Goal: Navigation & Orientation: Find specific page/section

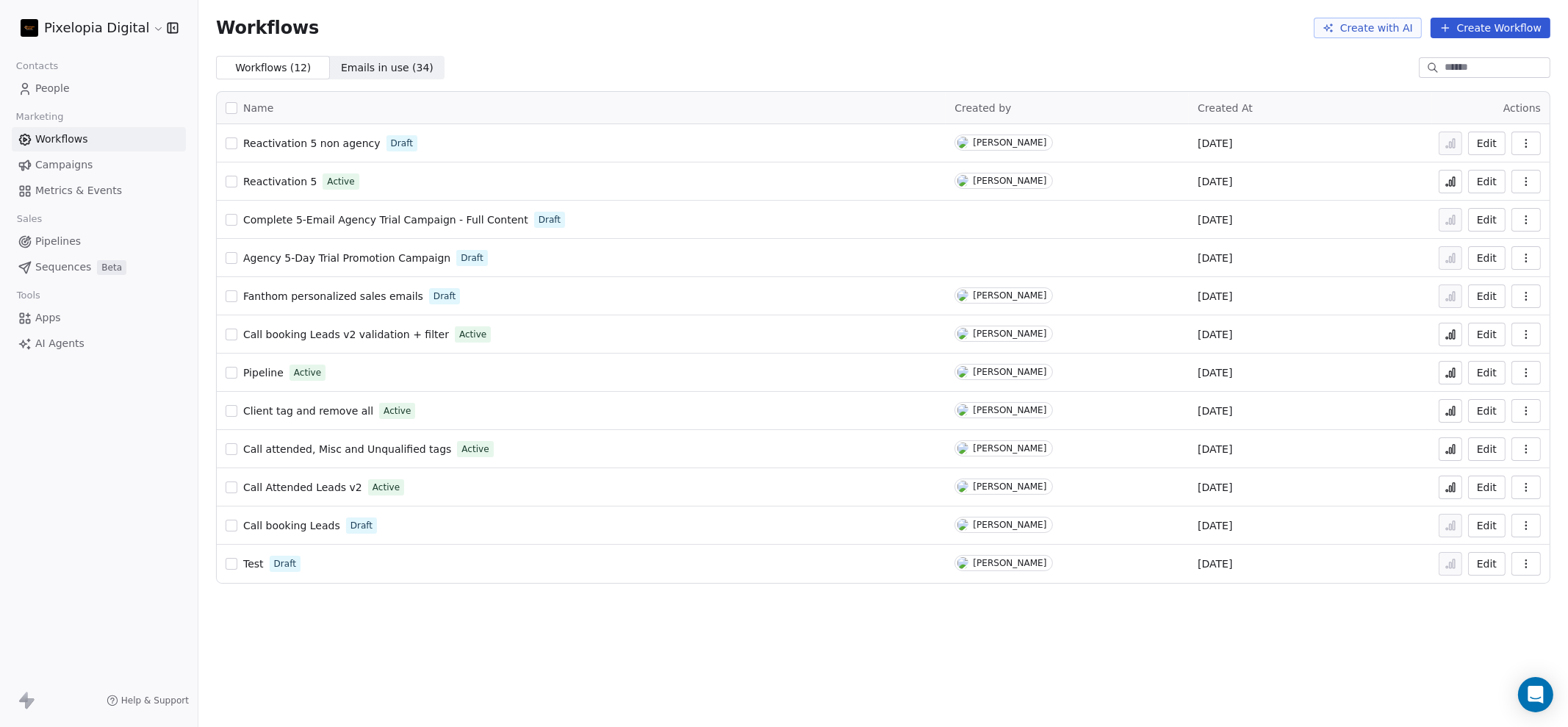
drag, startPoint x: 0, startPoint y: 0, endPoint x: 73, endPoint y: 170, distance: 185.0
click at [73, 170] on span "Campaigns" at bounding box center [64, 165] width 57 height 16
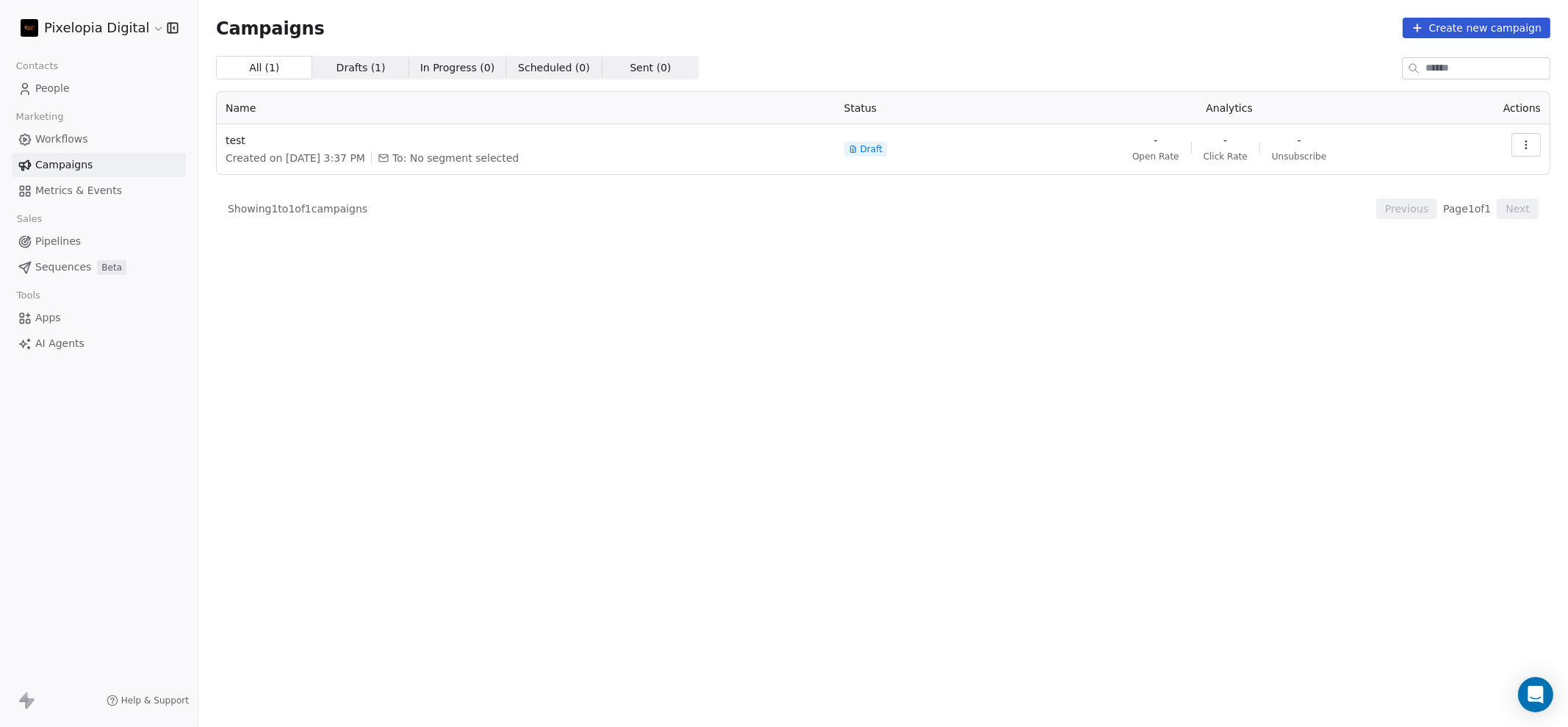
click at [86, 137] on span "Workflows" at bounding box center [61, 139] width 53 height 16
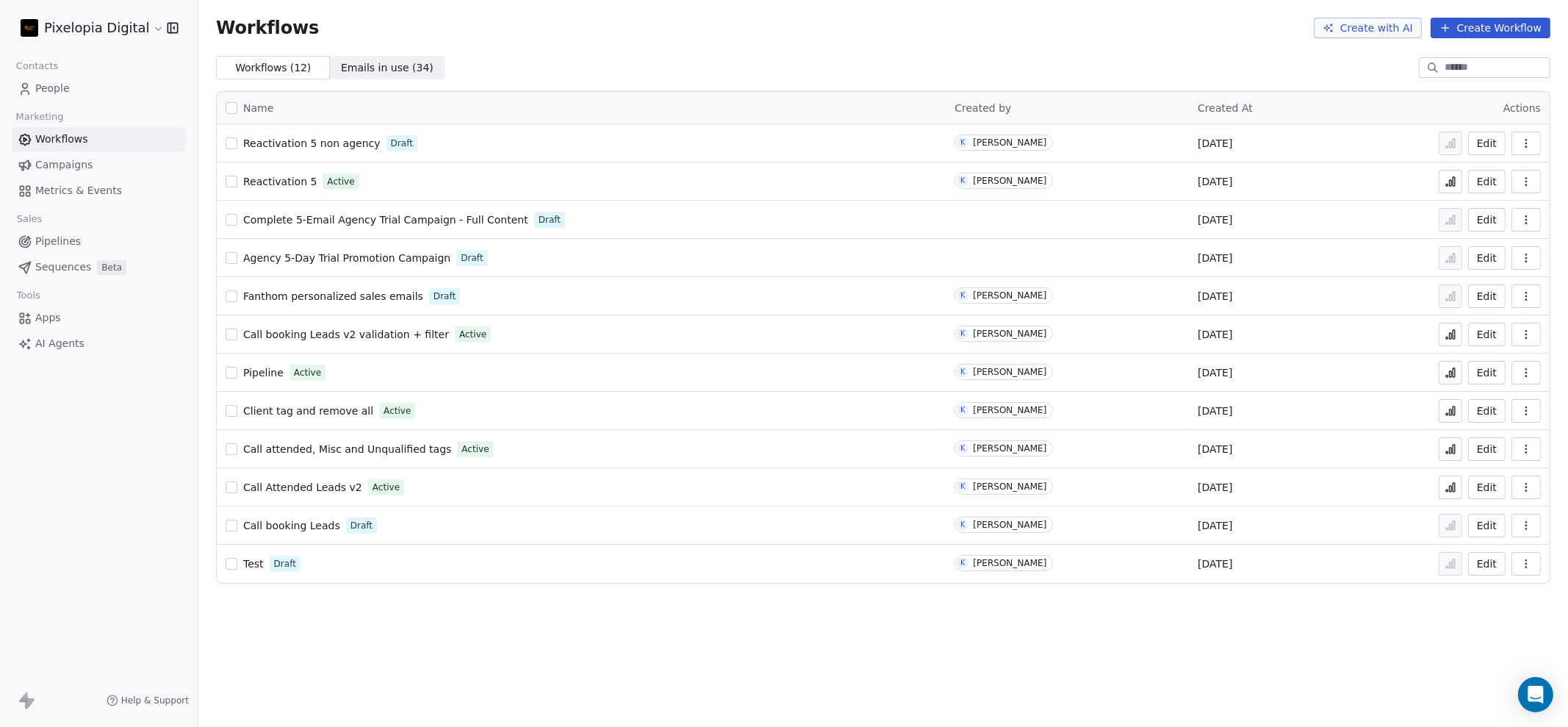
click at [75, 194] on span "Metrics & Events" at bounding box center [79, 191] width 87 height 16
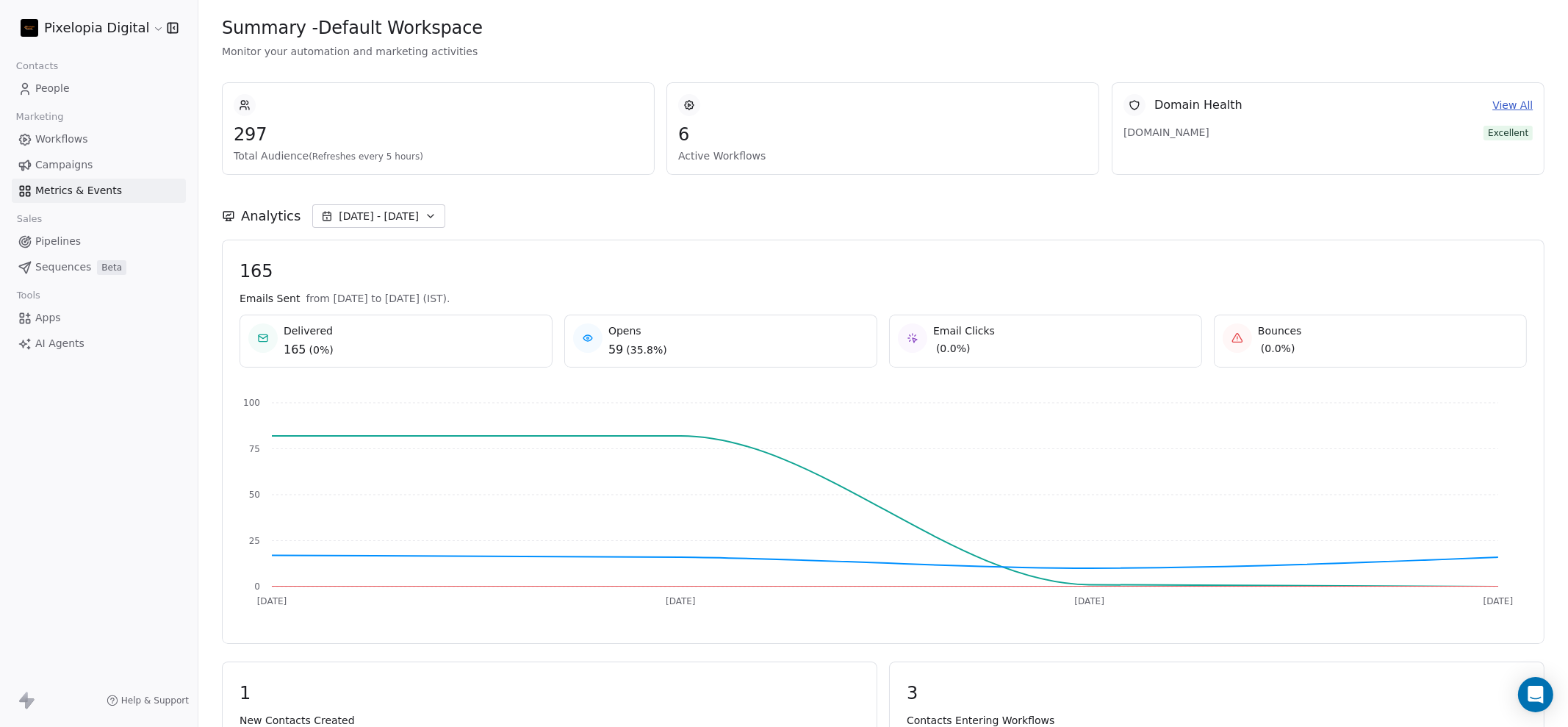
click at [1504, 104] on link "View All" at bounding box center [1513, 105] width 40 height 16
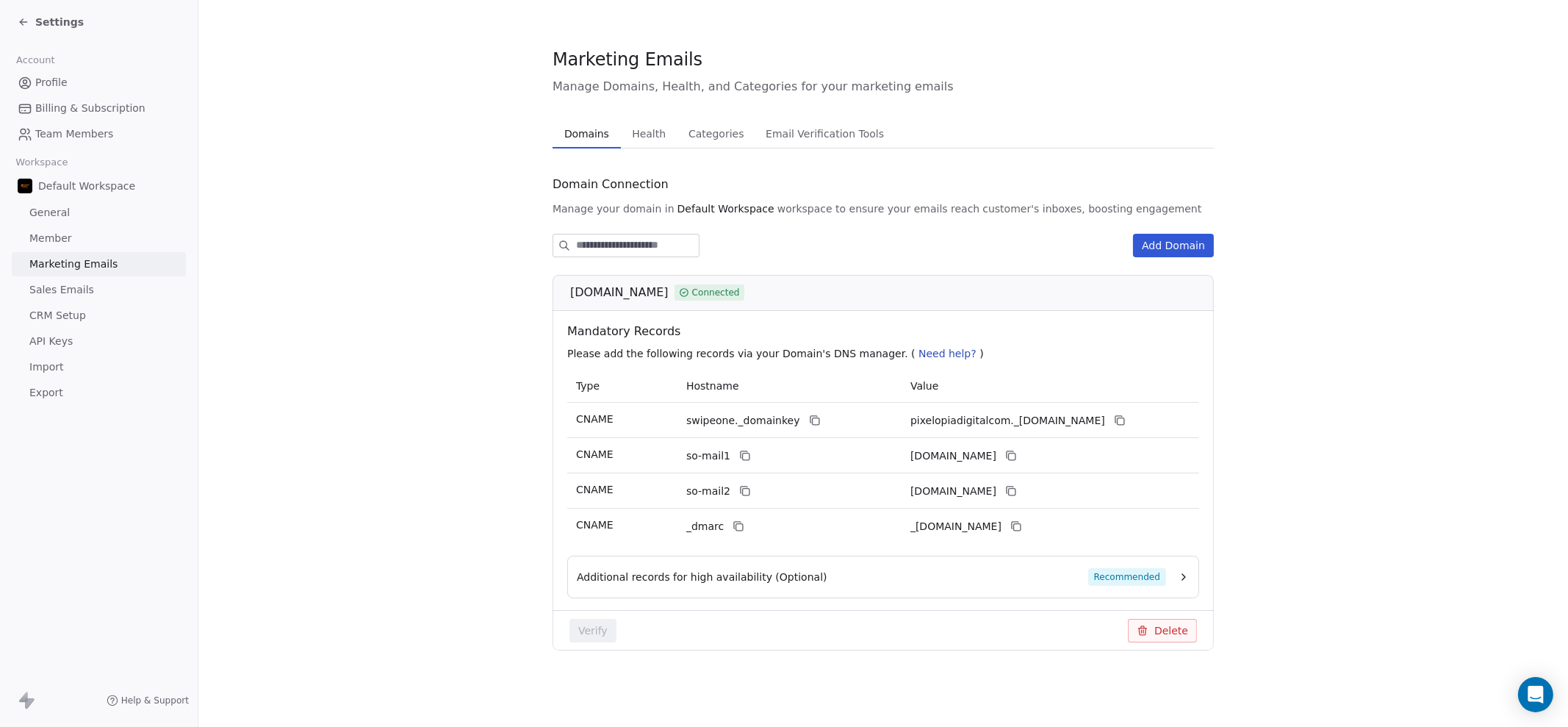
click at [644, 129] on span "Health" at bounding box center [649, 134] width 46 height 20
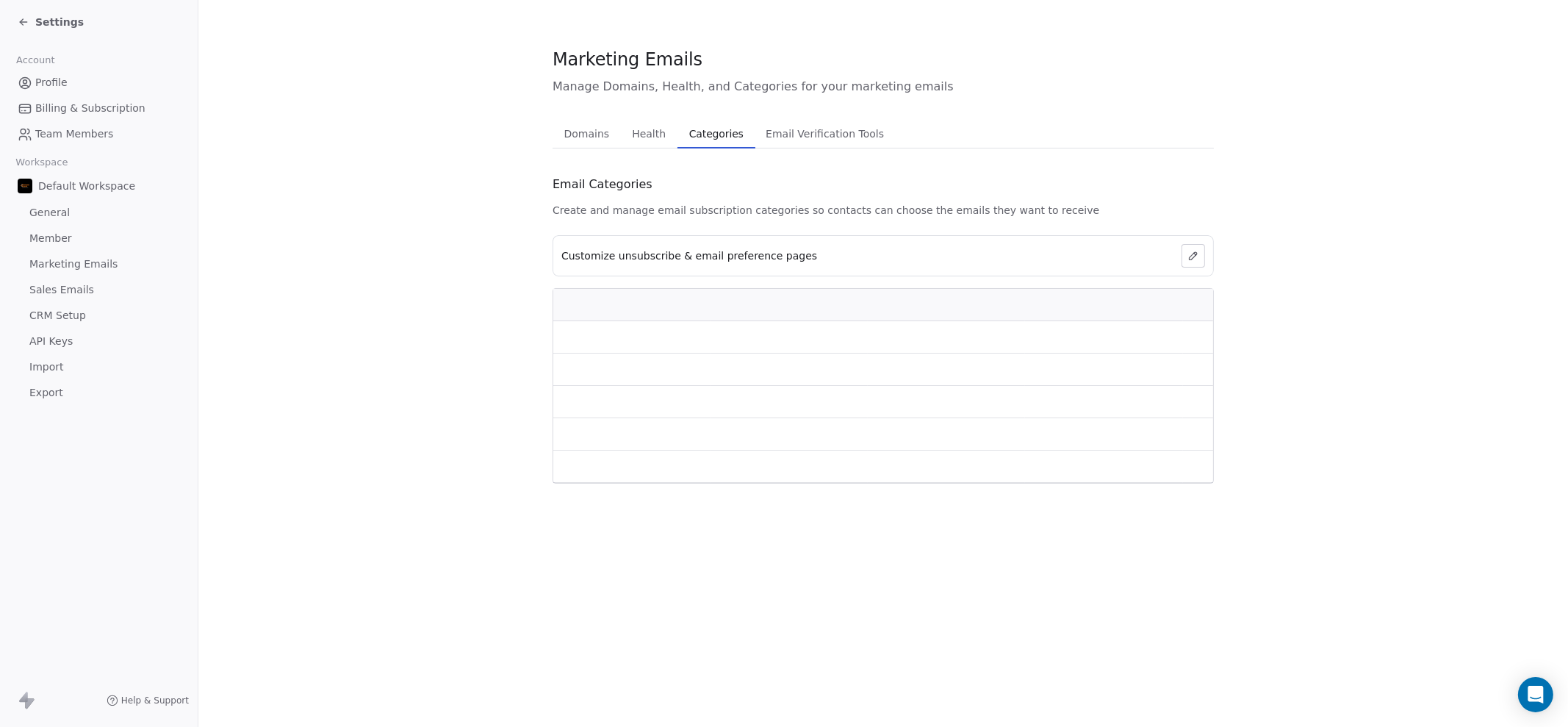
click at [709, 134] on span "Categories" at bounding box center [716, 134] width 66 height 20
click at [830, 144] on button "Email Verification Tools Email Verification Tools" at bounding box center [825, 134] width 139 height 29
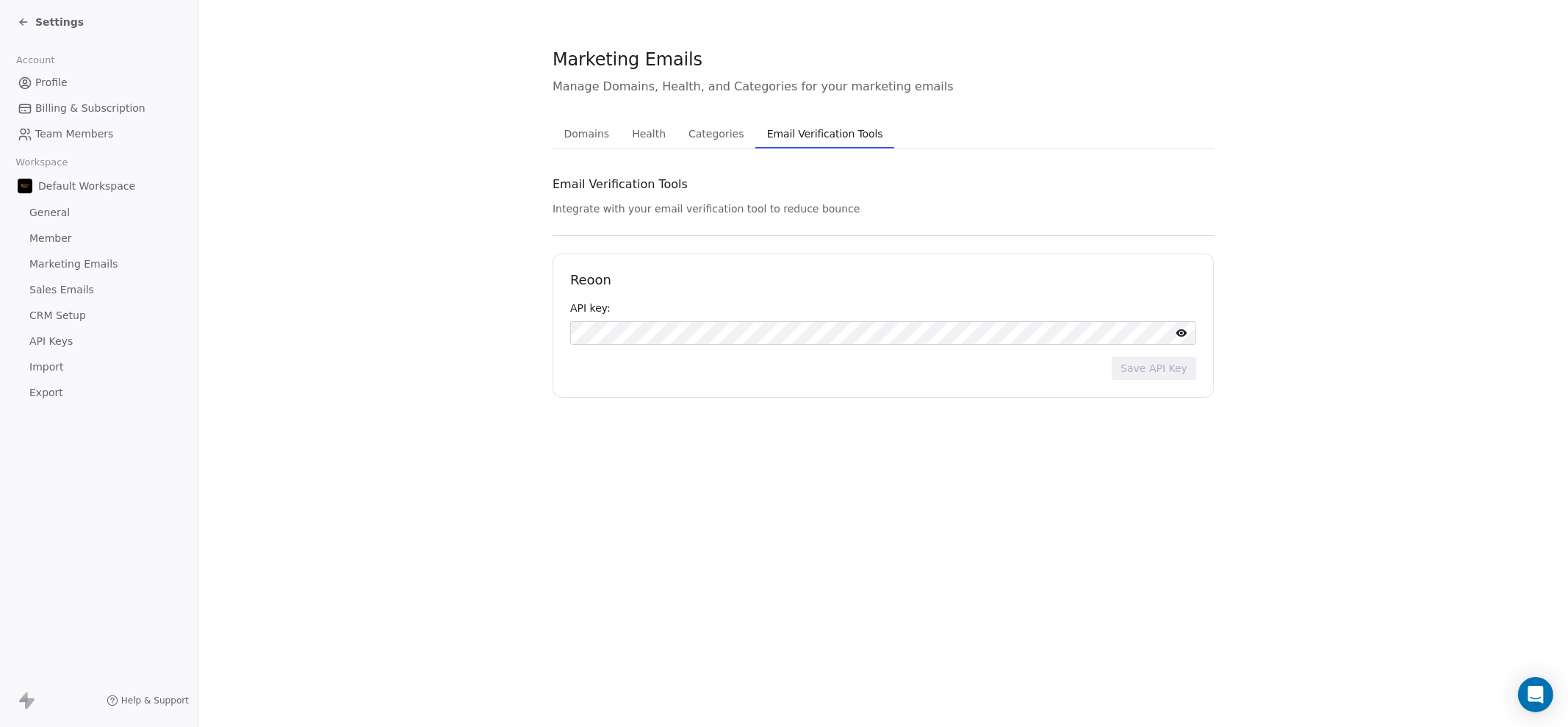
click at [39, 20] on span "Settings" at bounding box center [59, 23] width 49 height 15
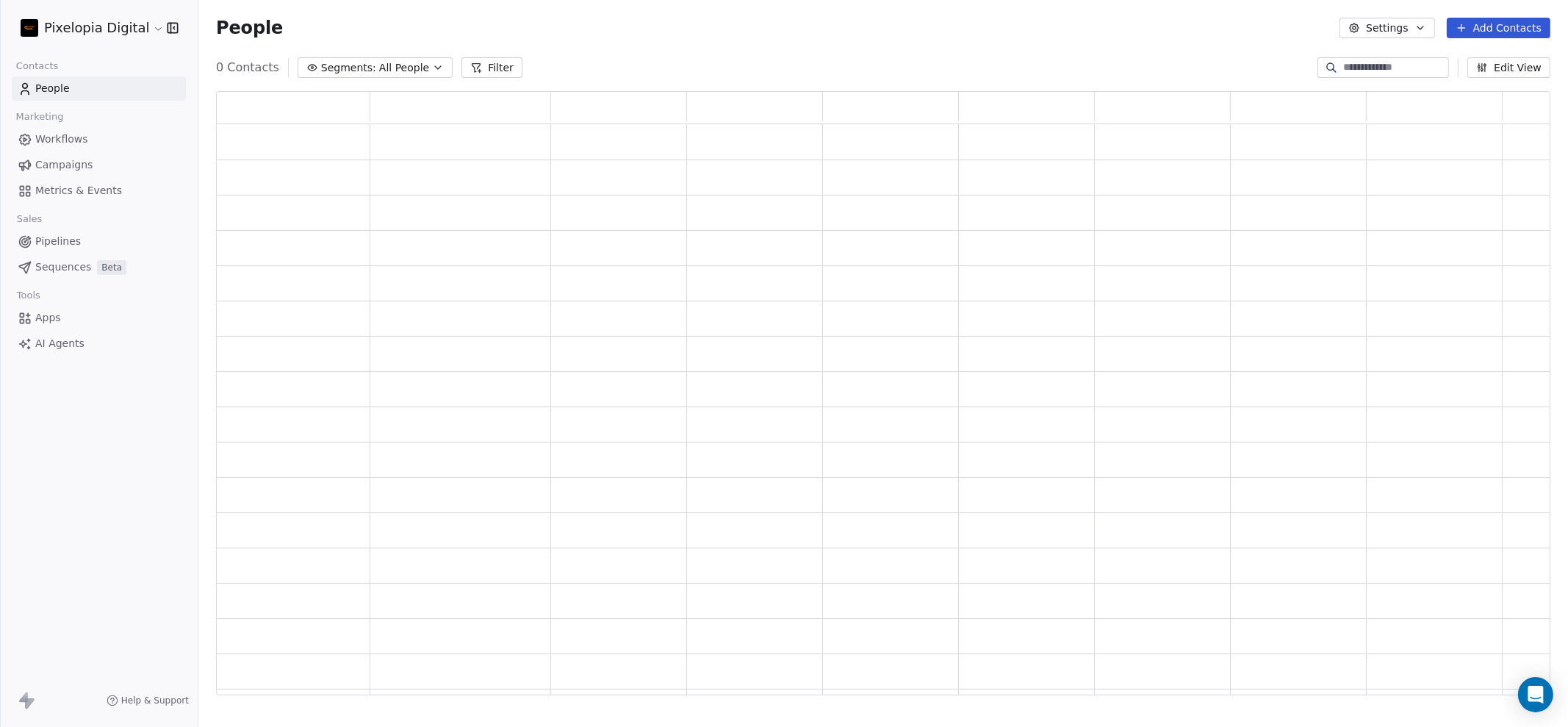
scroll to position [590, 1321]
click at [67, 149] on link "Workflows" at bounding box center [99, 140] width 174 height 24
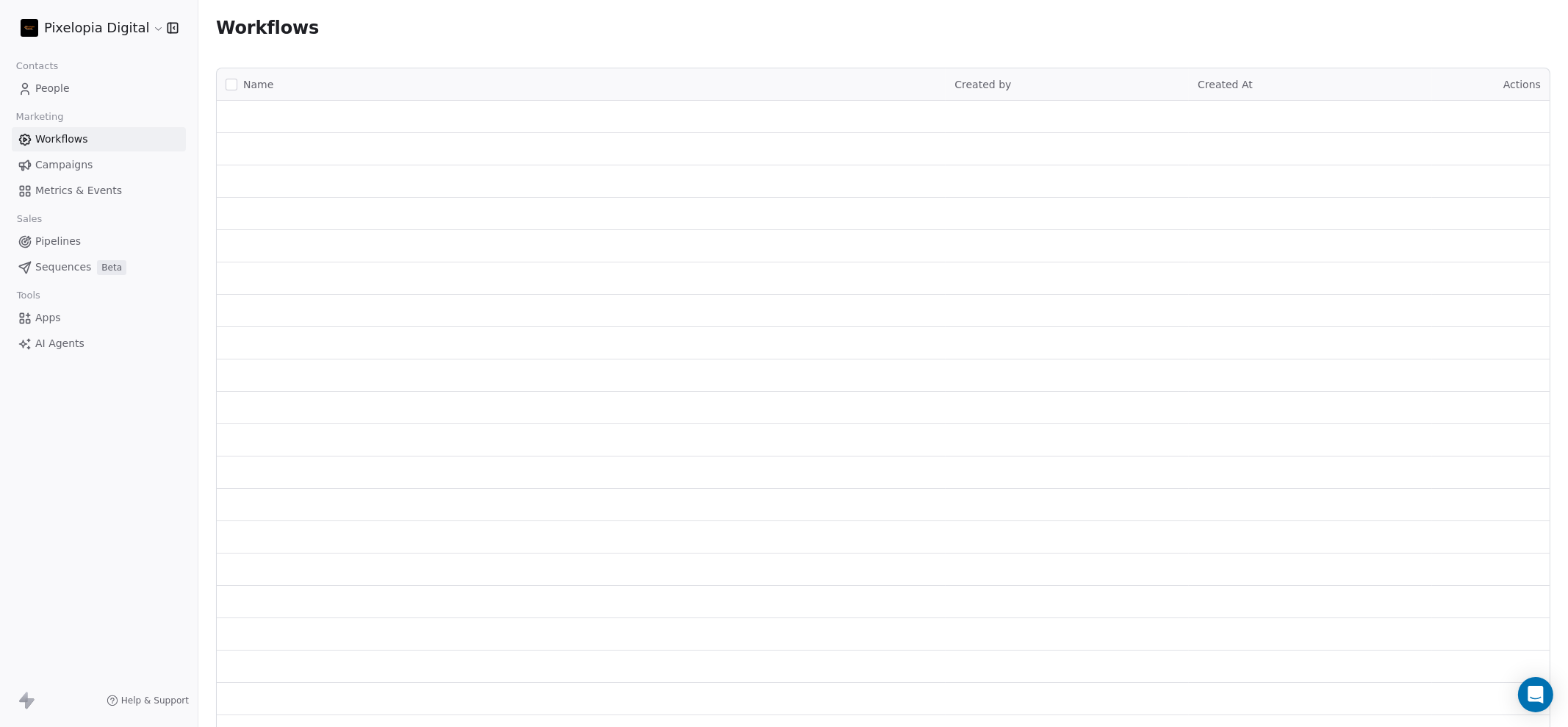
click at [67, 138] on span "Workflows" at bounding box center [61, 139] width 53 height 16
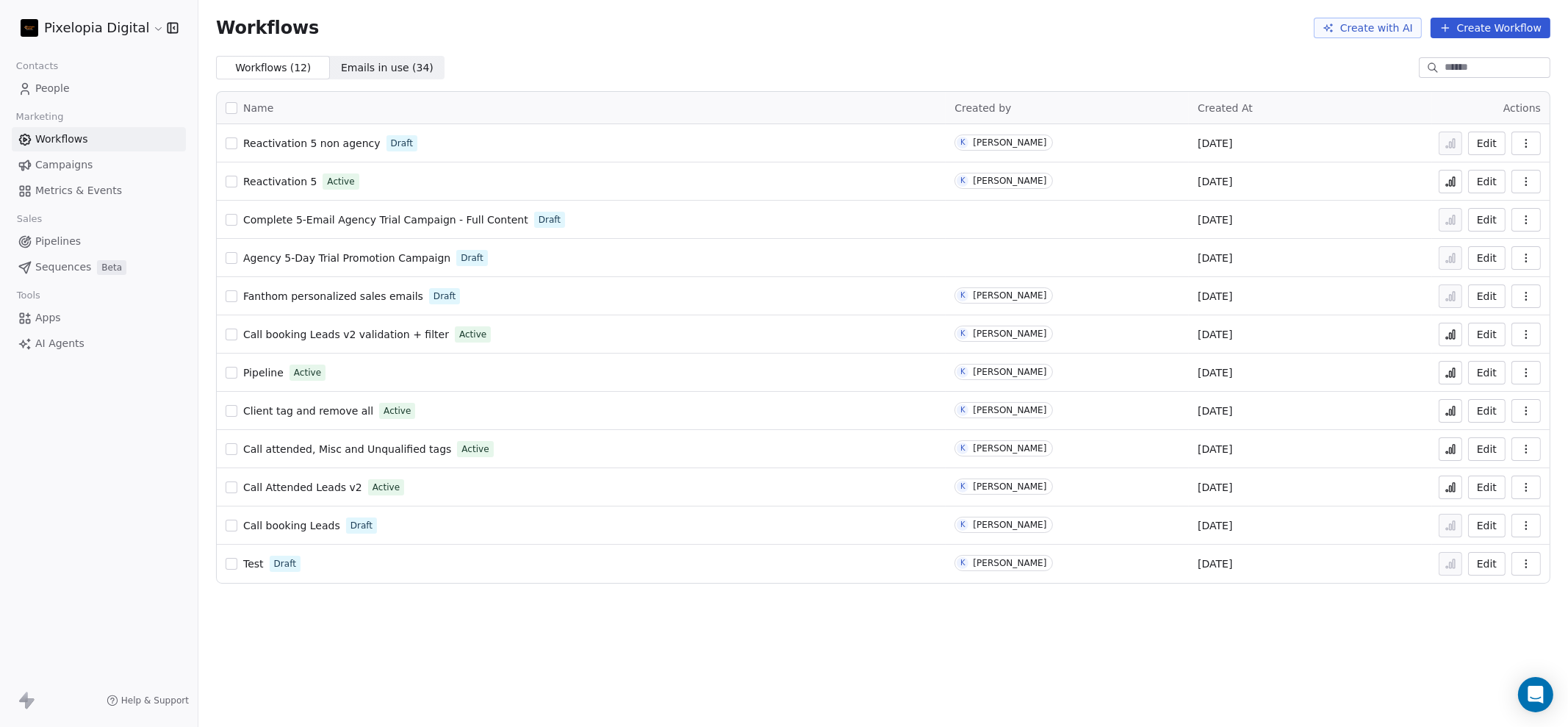
click at [283, 178] on span "Reactivation 5" at bounding box center [280, 182] width 73 height 12
click at [55, 92] on span "People" at bounding box center [52, 89] width 34 height 16
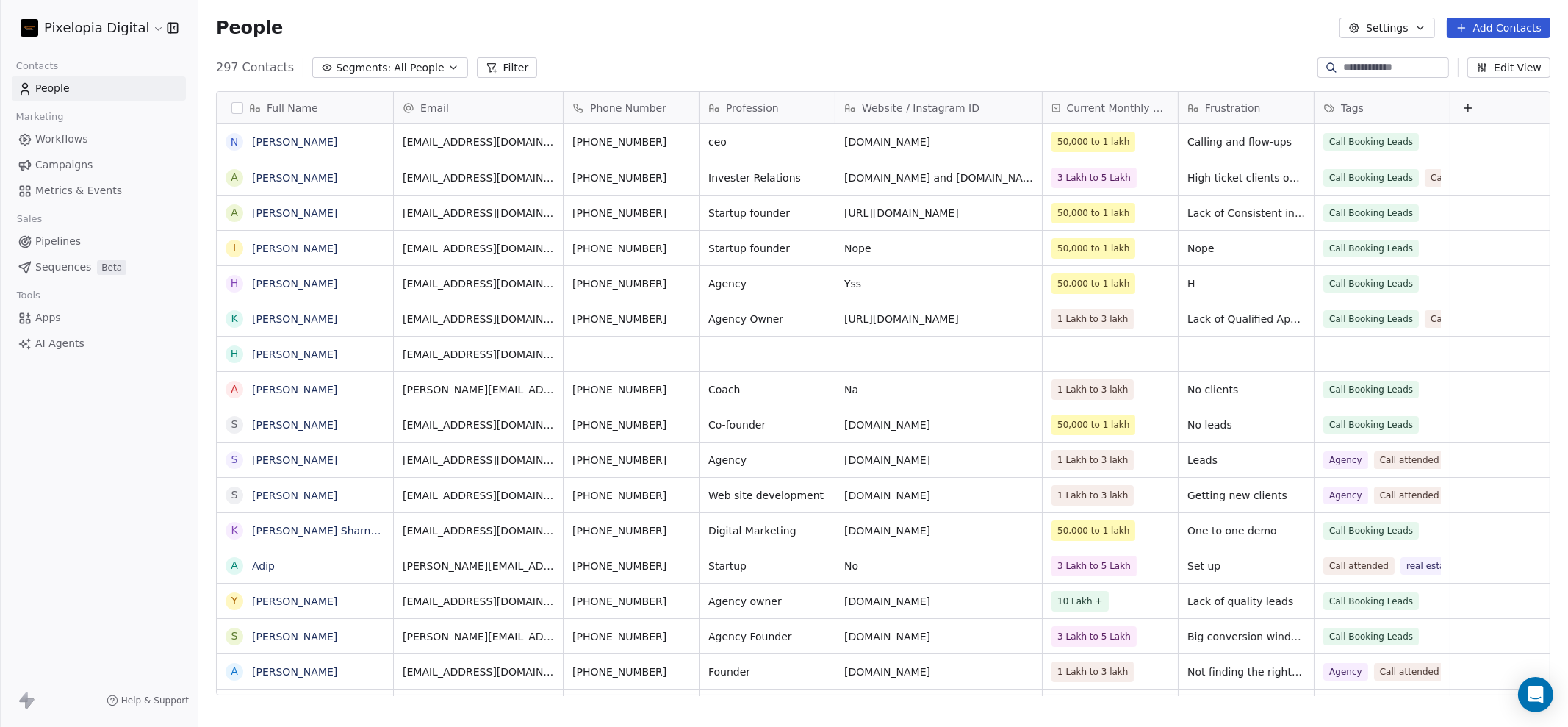
scroll to position [625, 1355]
click at [323, 137] on link "Nidarshan Mandal" at bounding box center [295, 142] width 85 height 12
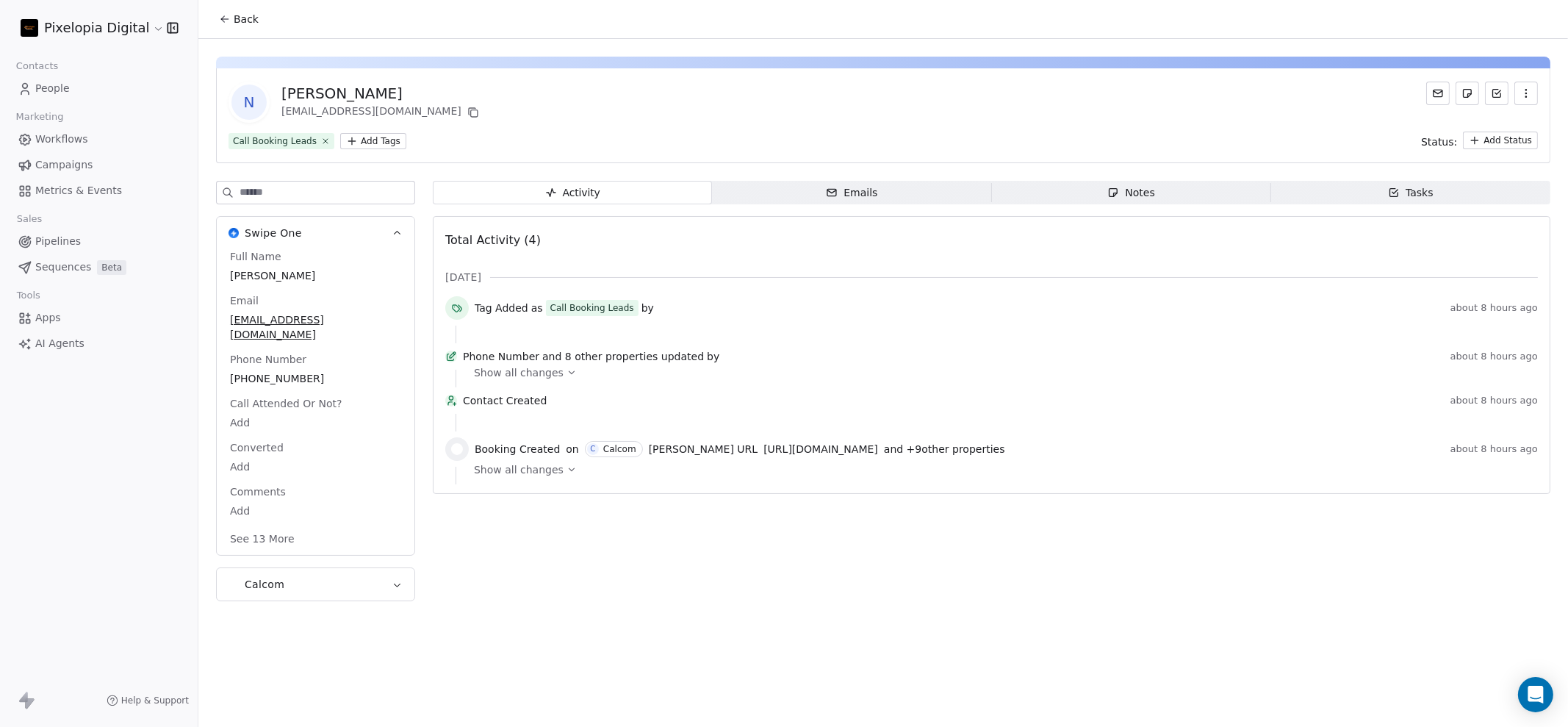
click at [356, 134] on html "Pixelopia Digital Contacts People Marketing Workflows Campaigns Metrics & Event…" at bounding box center [784, 363] width 1568 height 727
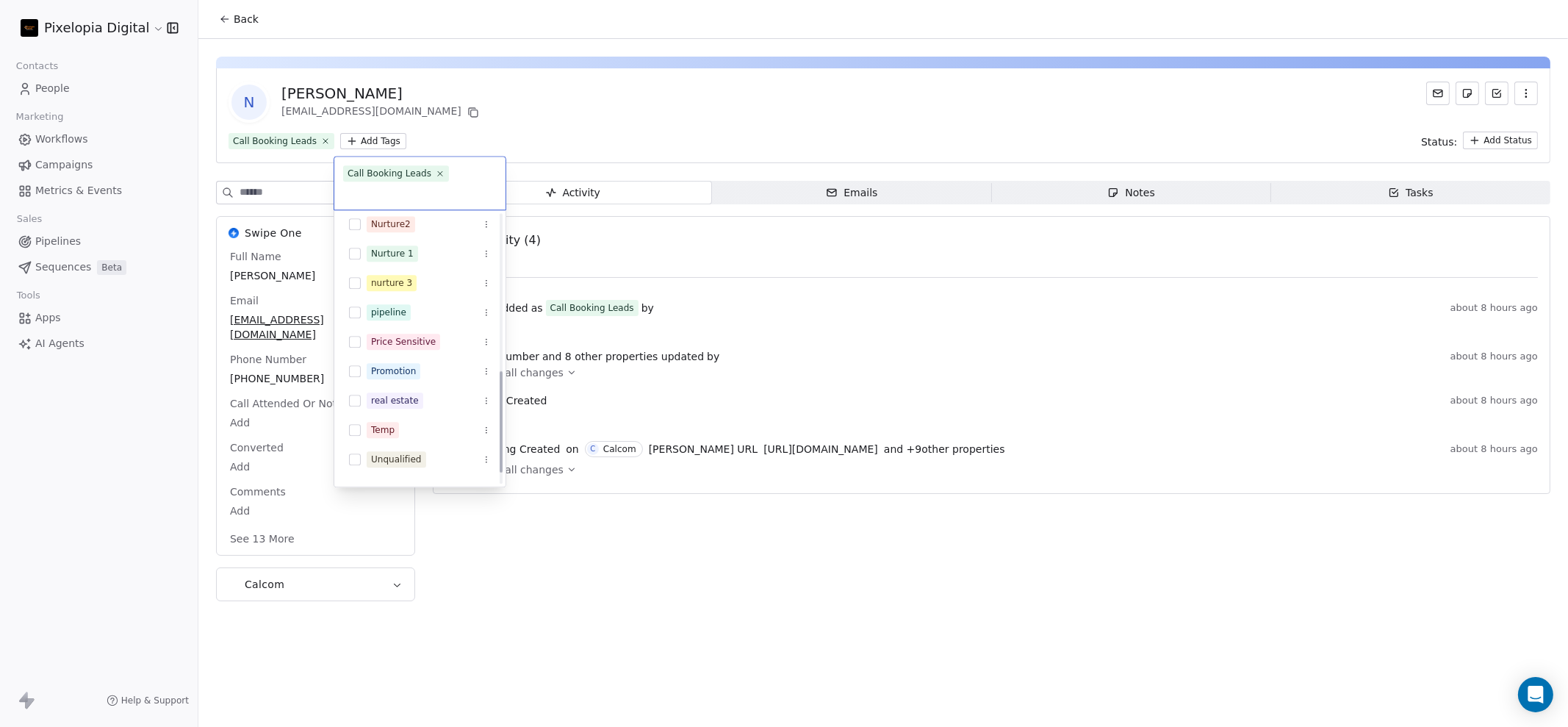
scroll to position [441, 0]
click at [418, 401] on div "Unqualified" at bounding box center [397, 407] width 51 height 14
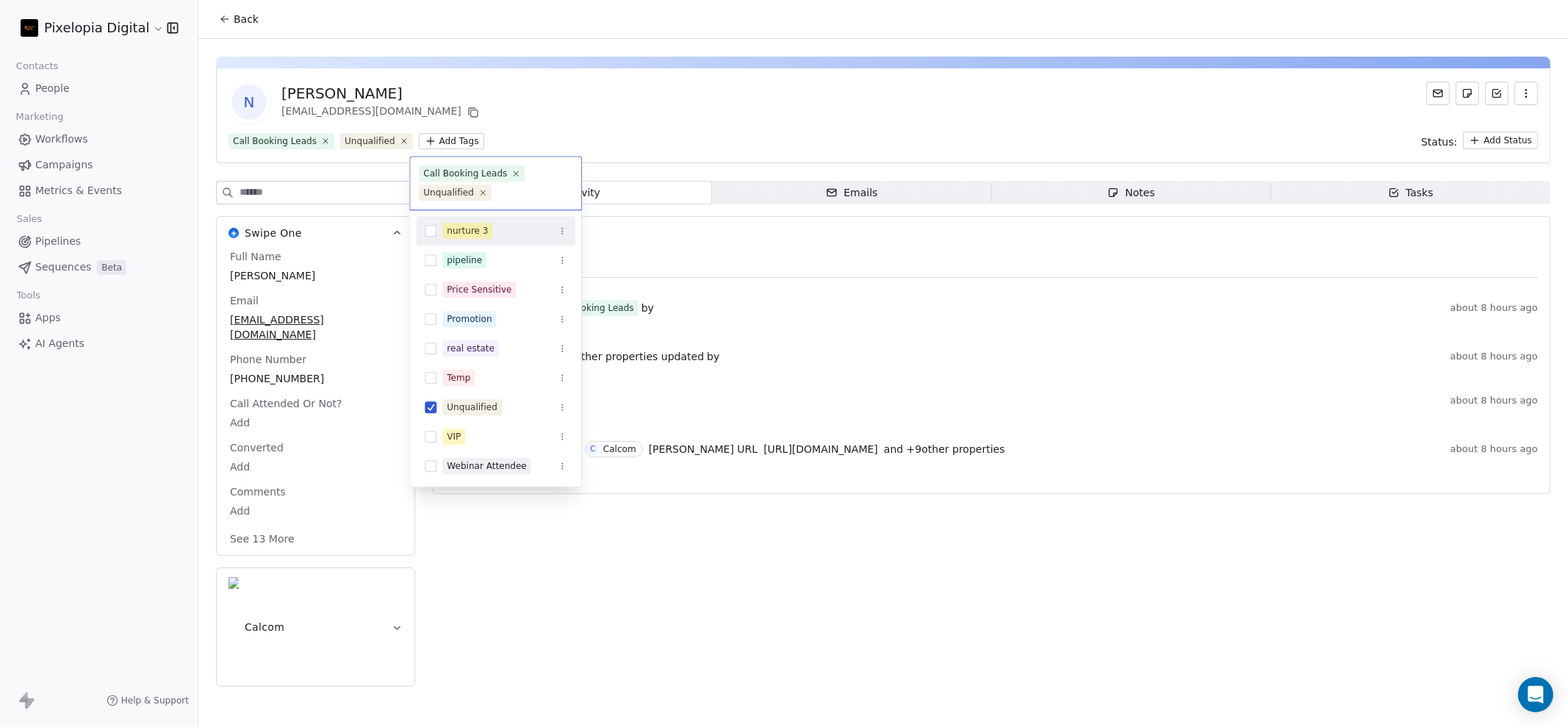
click at [596, 86] on html "Pixelopia Digital Contacts People Marketing Workflows Campaigns Metrics & Event…" at bounding box center [784, 363] width 1568 height 727
